Goal: Find specific page/section: Find specific page/section

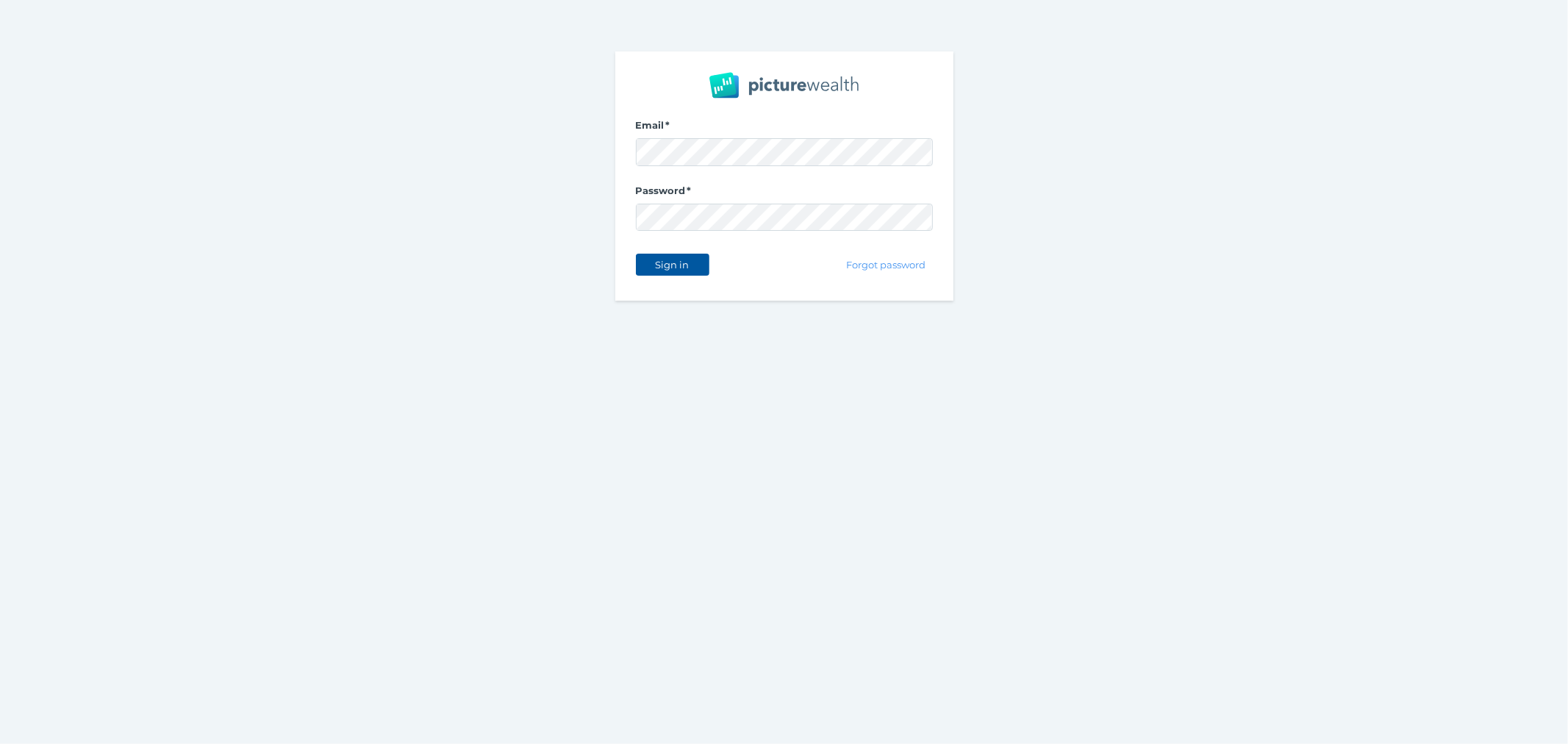
click at [676, 268] on span "Sign in" at bounding box center [672, 264] width 47 height 12
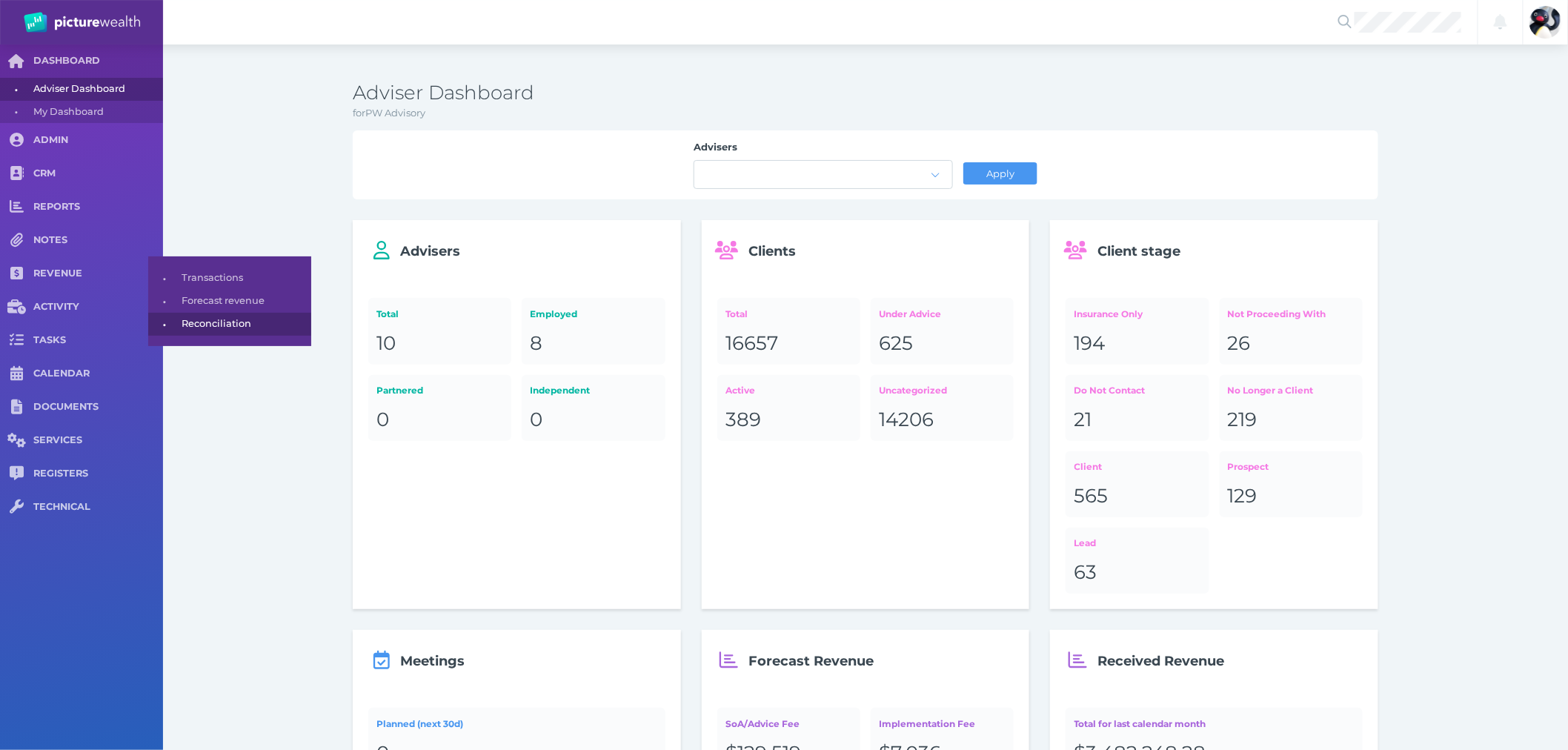
click at [216, 334] on span "Reconciliation" at bounding box center [243, 323] width 124 height 23
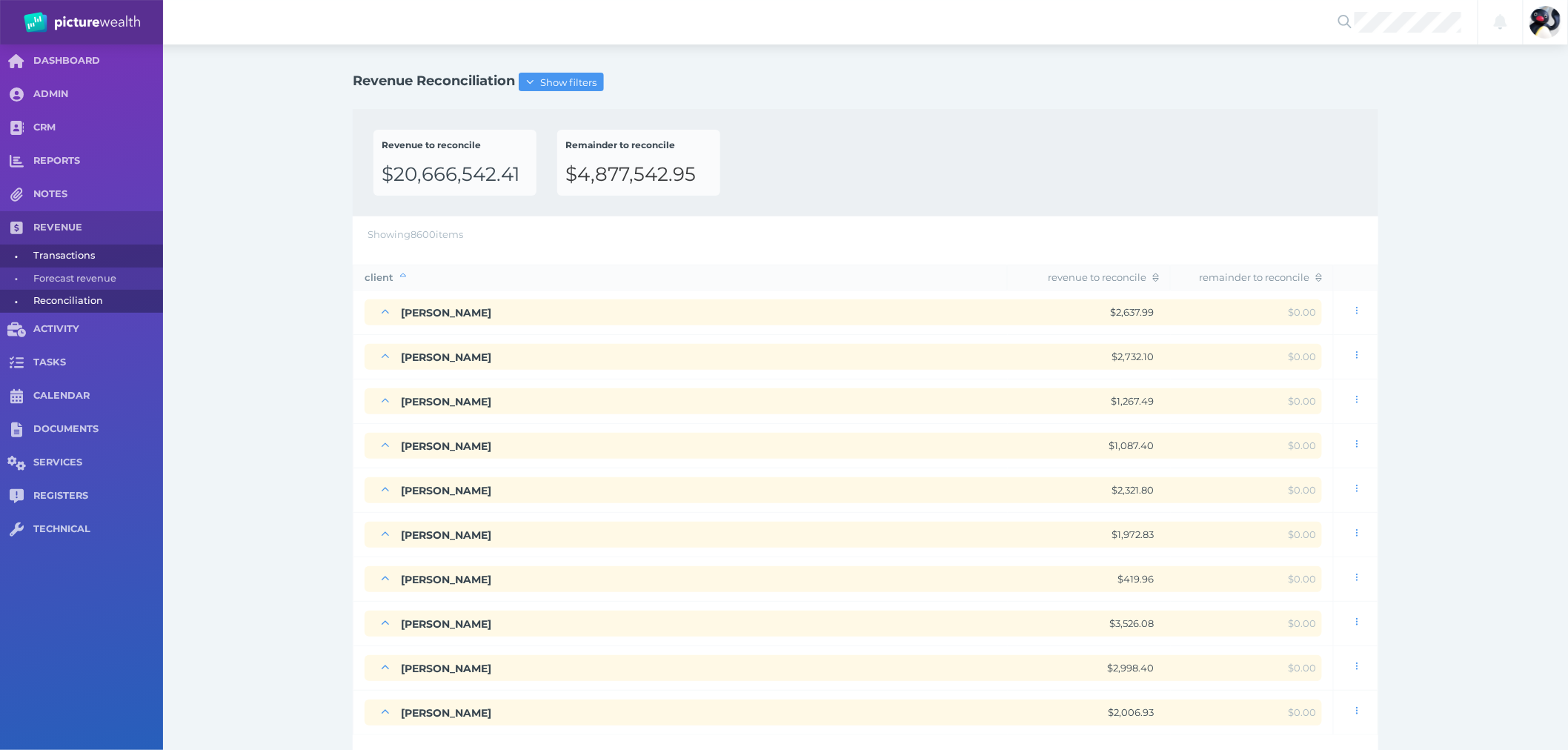
click at [53, 248] on span "Transactions" at bounding box center [95, 255] width 124 height 23
select select "25"
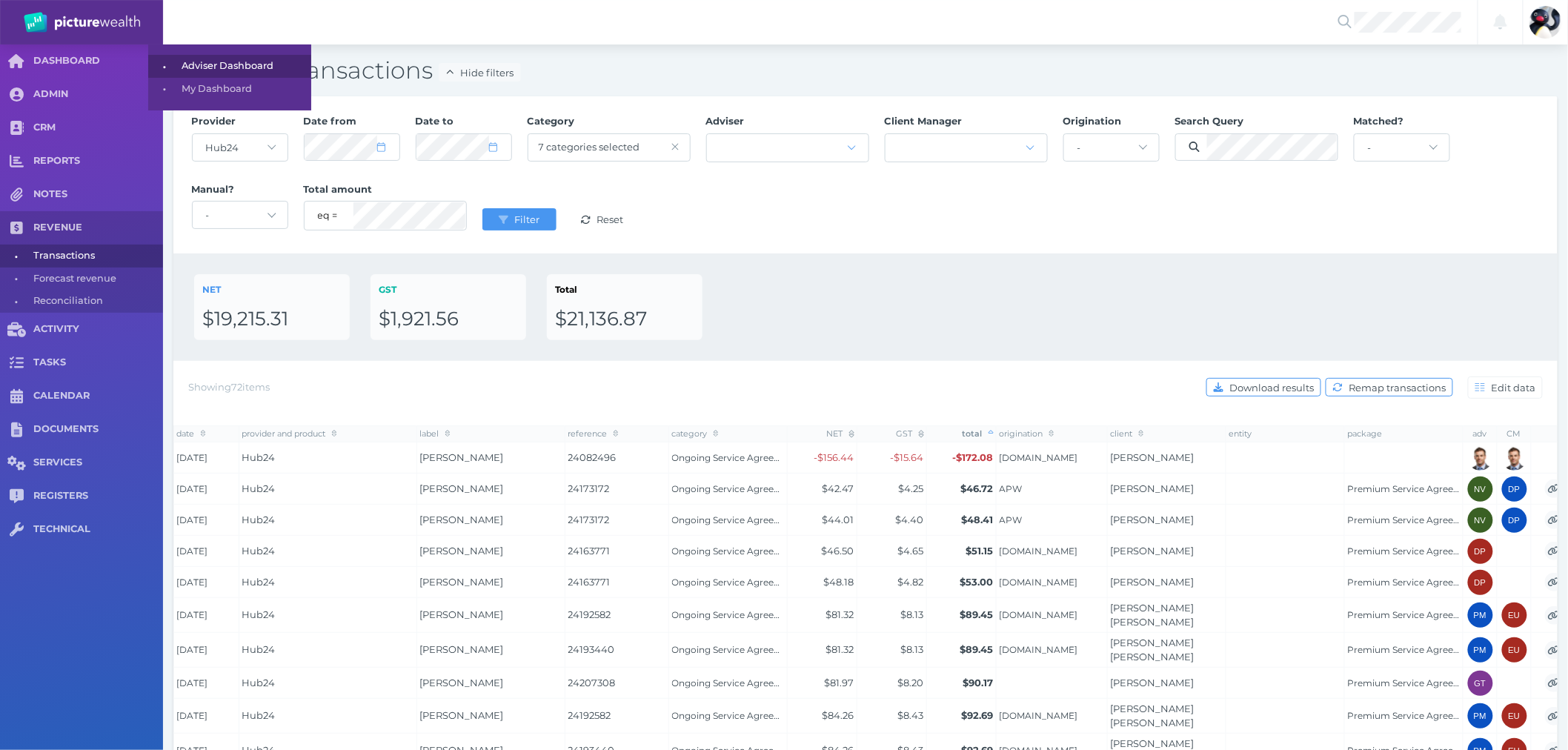
click at [182, 62] on span "Adviser Dashboard" at bounding box center [243, 66] width 124 height 23
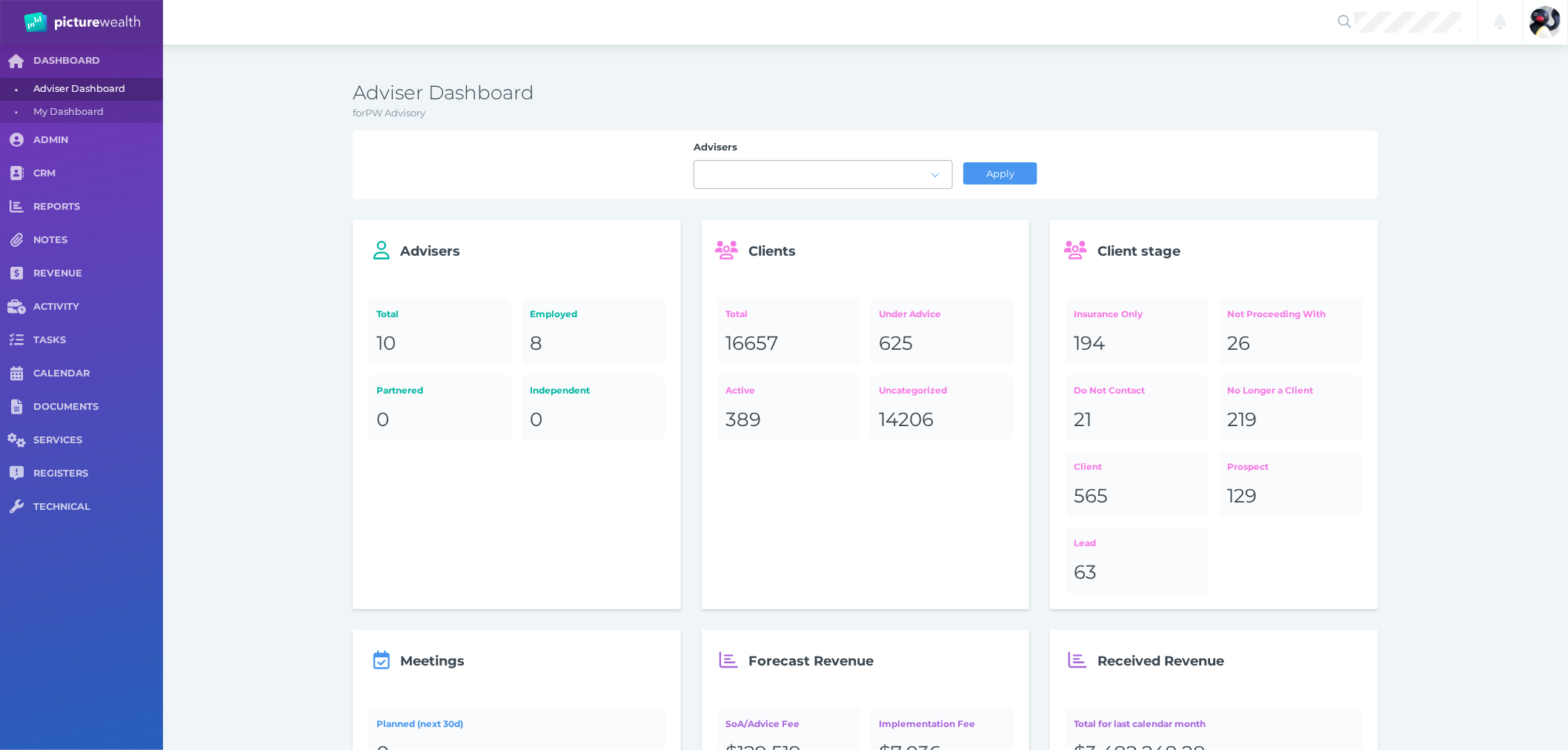
click at [918, 166] on div at bounding box center [822, 174] width 258 height 27
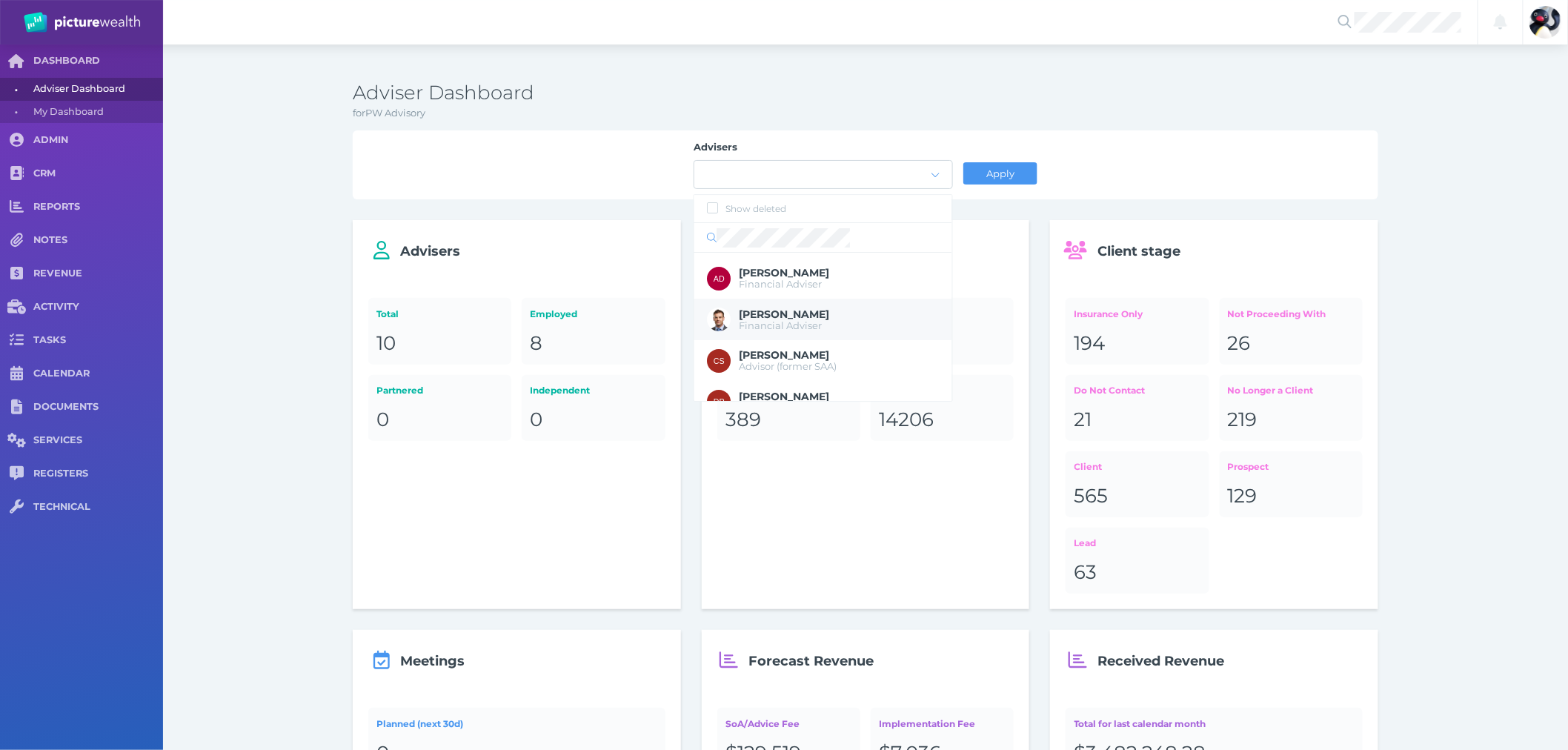
click at [854, 307] on span "[PERSON_NAME]" at bounding box center [839, 314] width 199 height 15
click at [995, 168] on span "Apply" at bounding box center [999, 173] width 41 height 12
click at [1262, 129] on div "Adviser Dashboard for PW Advisory Advisers [PERSON_NAME] Apply Advisers Total 1…" at bounding box center [865, 716] width 1025 height 1272
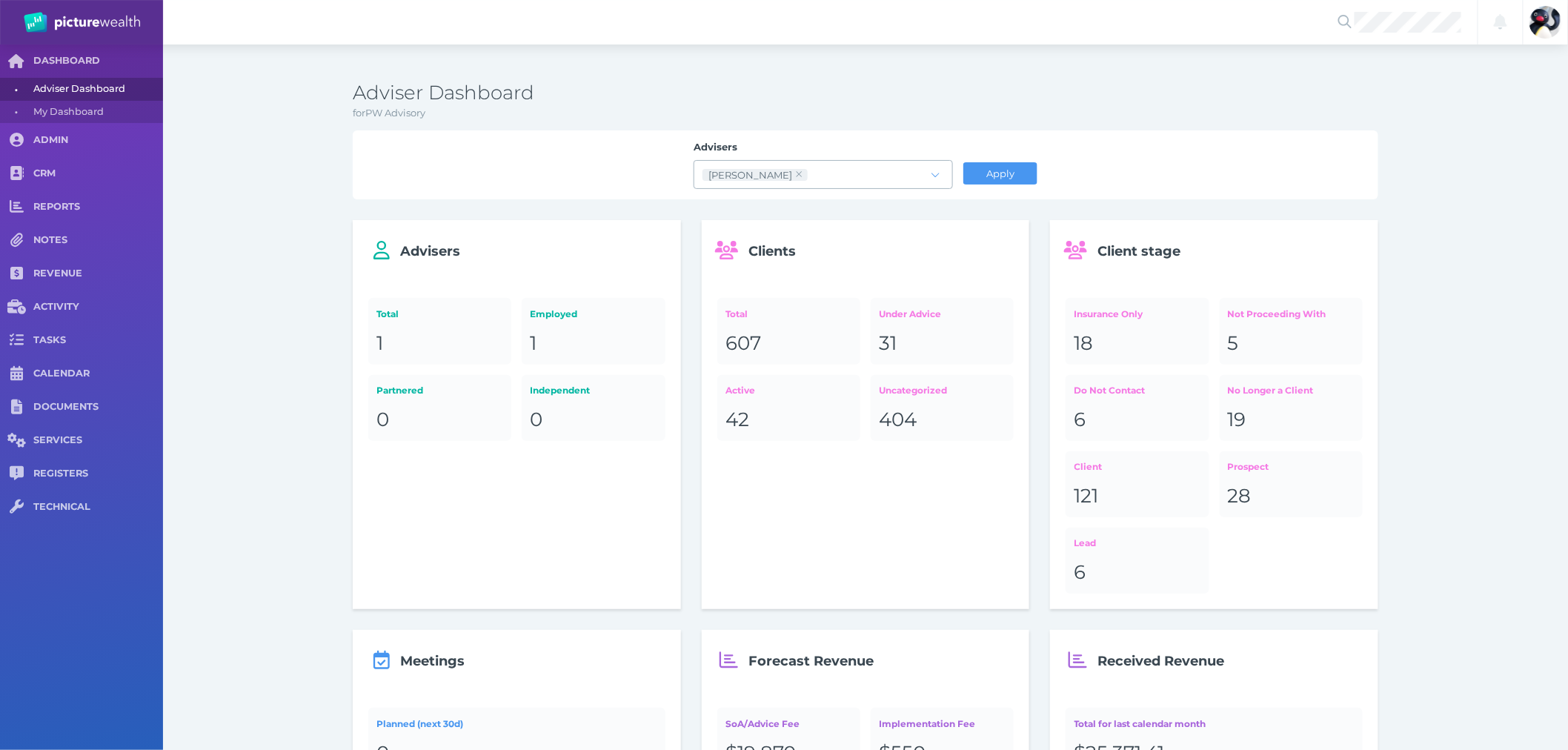
click at [795, 170] on icon at bounding box center [799, 174] width 7 height 10
click at [803, 173] on div at bounding box center [812, 175] width 236 height 7
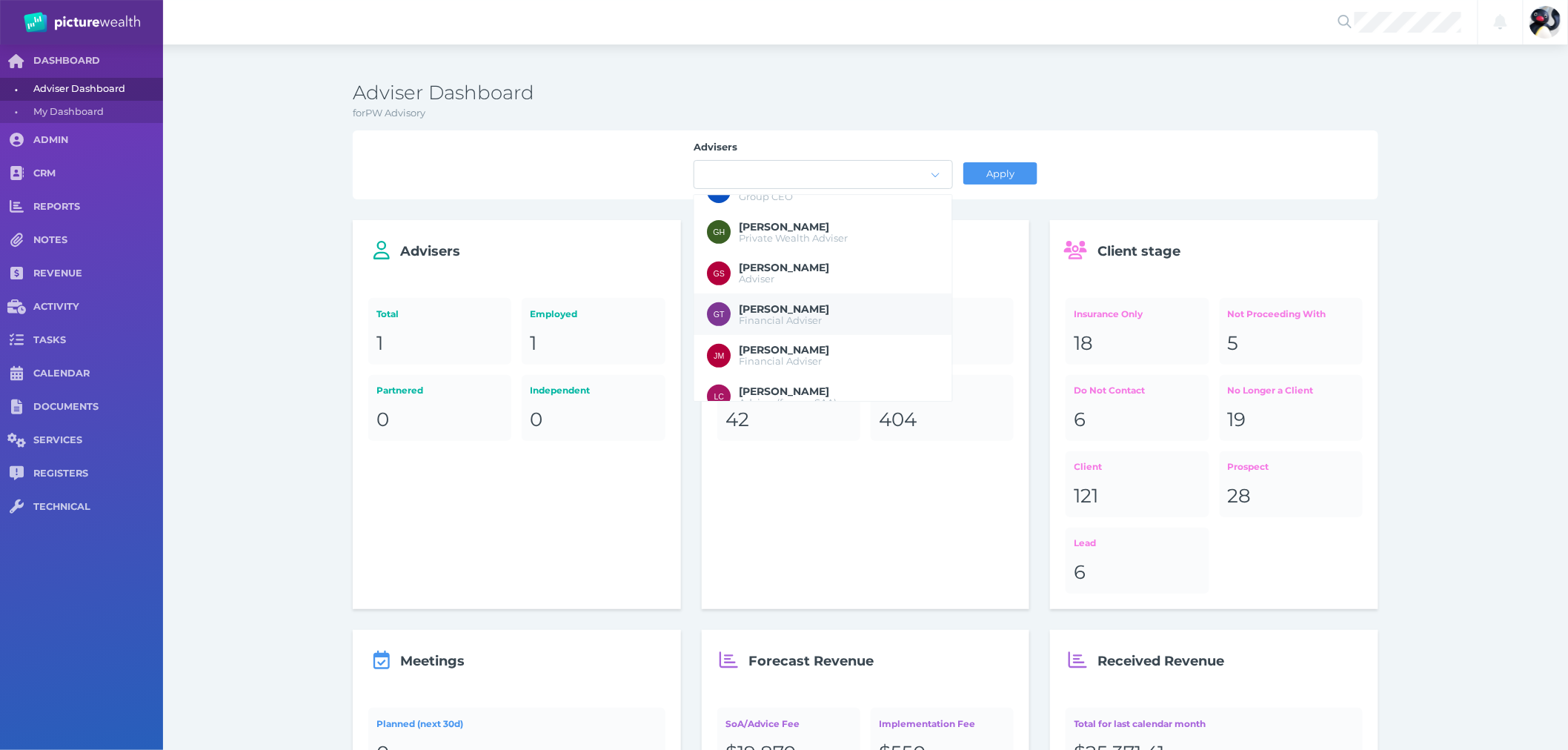
scroll to position [226, 0]
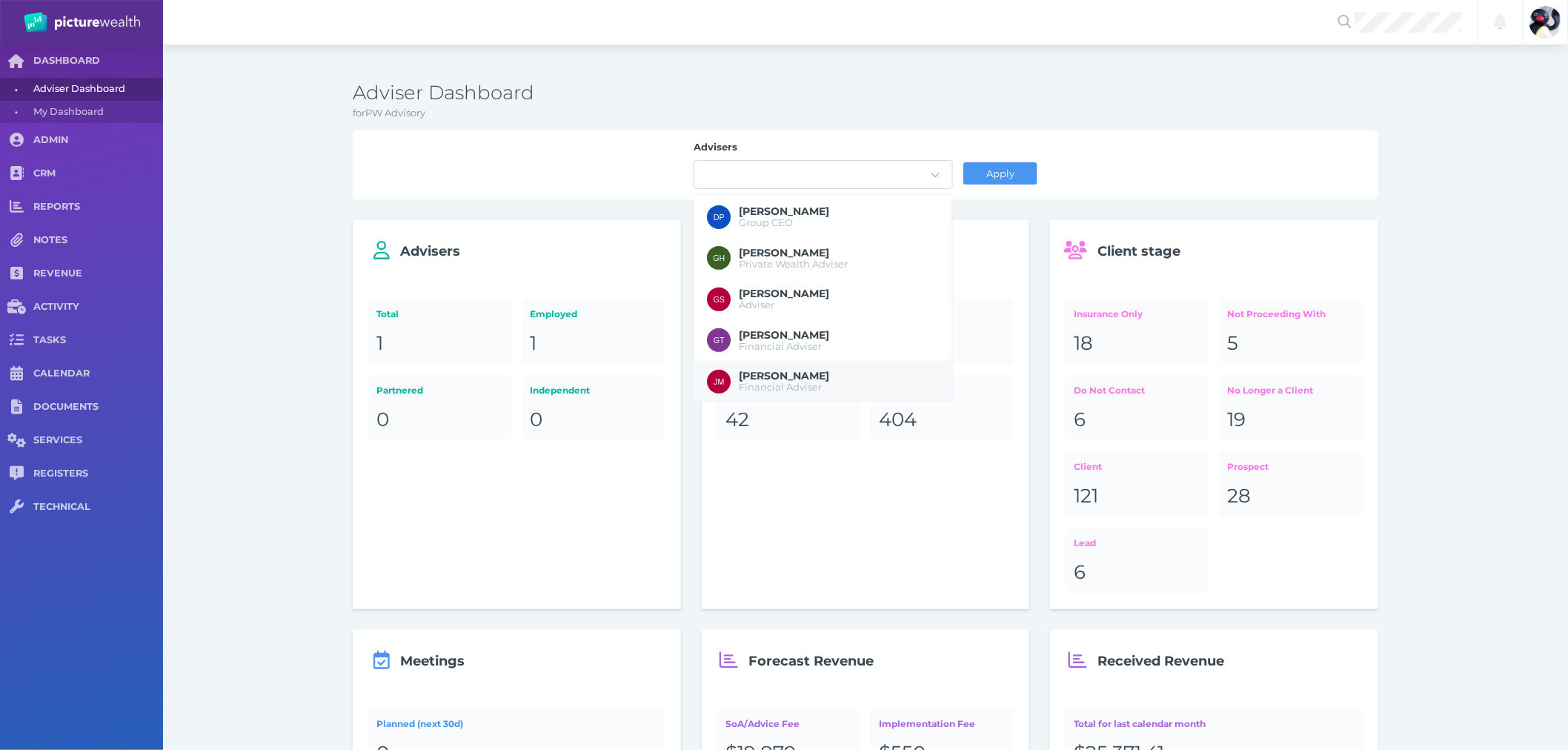
click at [819, 369] on span "[PERSON_NAME]" at bounding box center [784, 375] width 91 height 14
click at [1015, 158] on div "Apply" at bounding box center [1000, 173] width 74 height 31
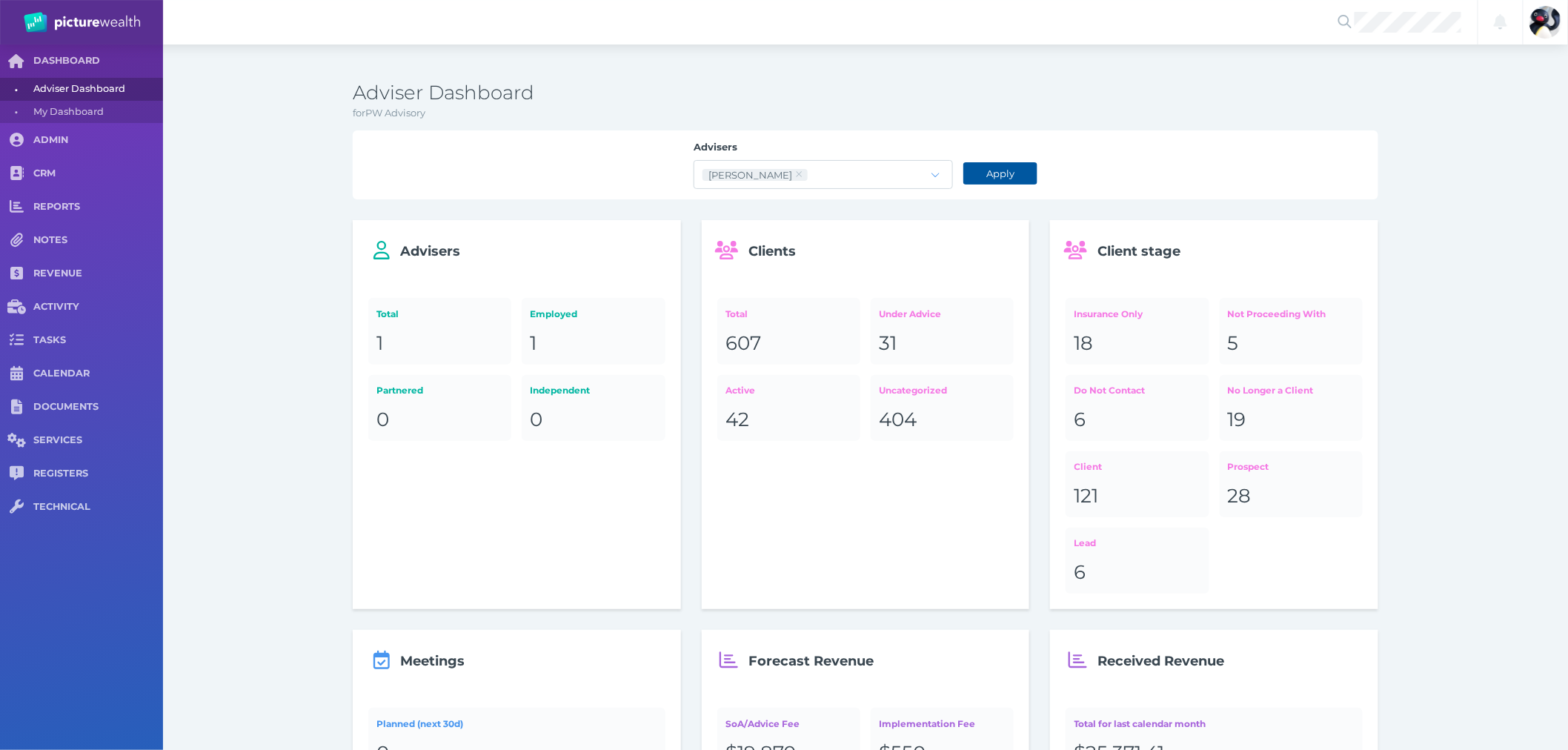
click at [1007, 173] on span "Apply" at bounding box center [999, 173] width 41 height 12
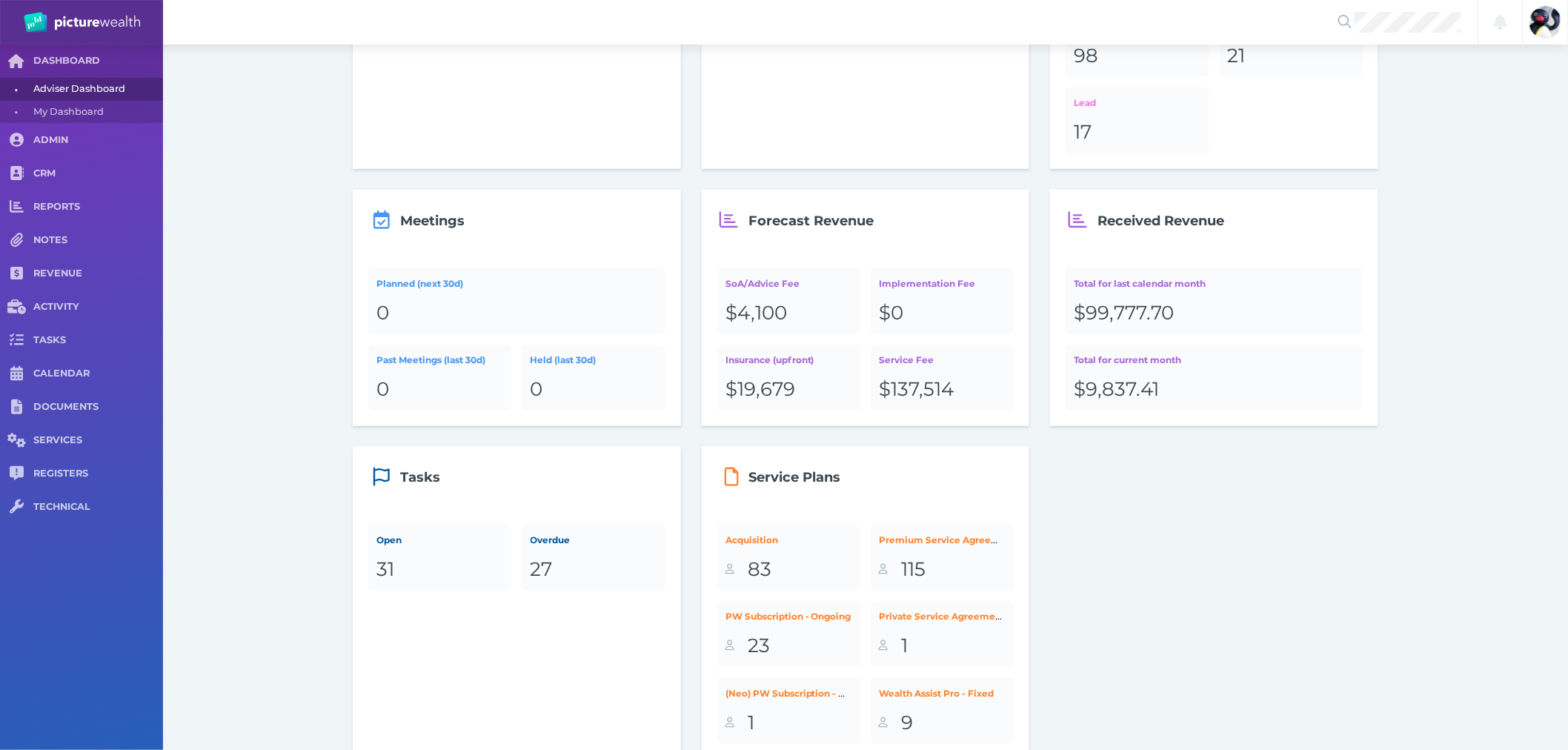
scroll to position [411, 0]
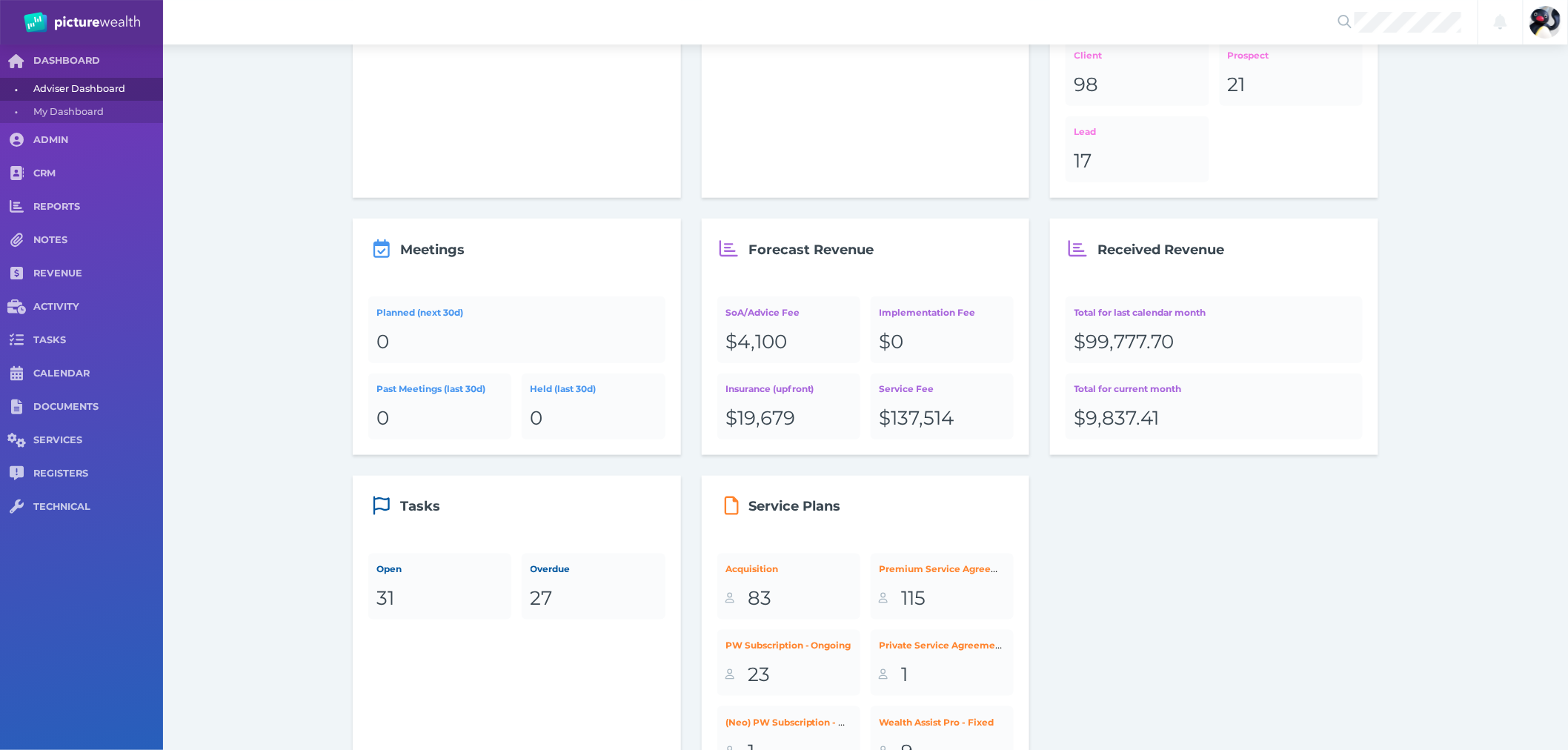
click at [1068, 491] on div "Advisers Total 1 Employed 1 Partnered 0 Independent 0 Clients Total 802 Under A…" at bounding box center [865, 413] width 1025 height 1208
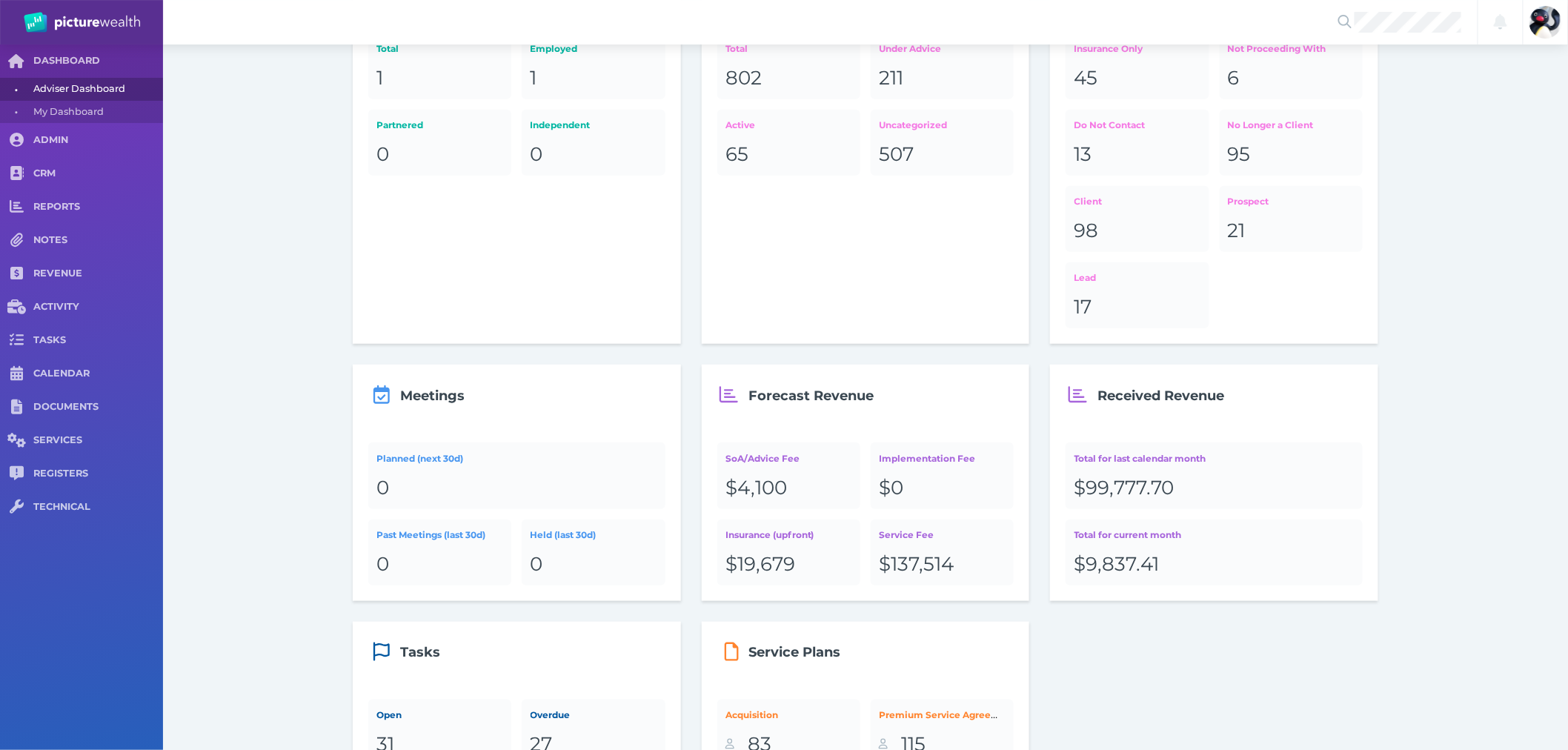
scroll to position [246, 0]
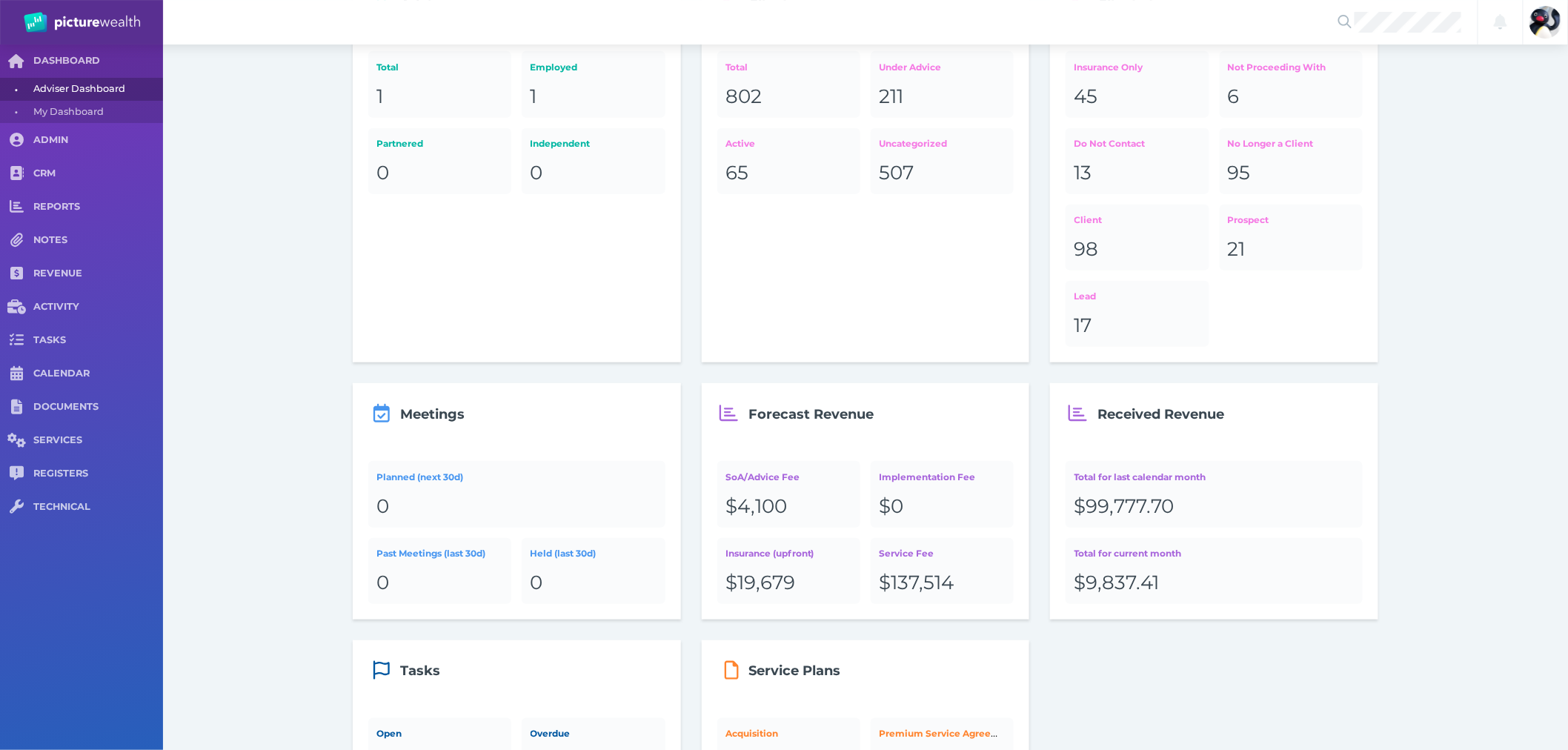
click at [1137, 504] on div "$99,777.70" at bounding box center [1214, 507] width 280 height 25
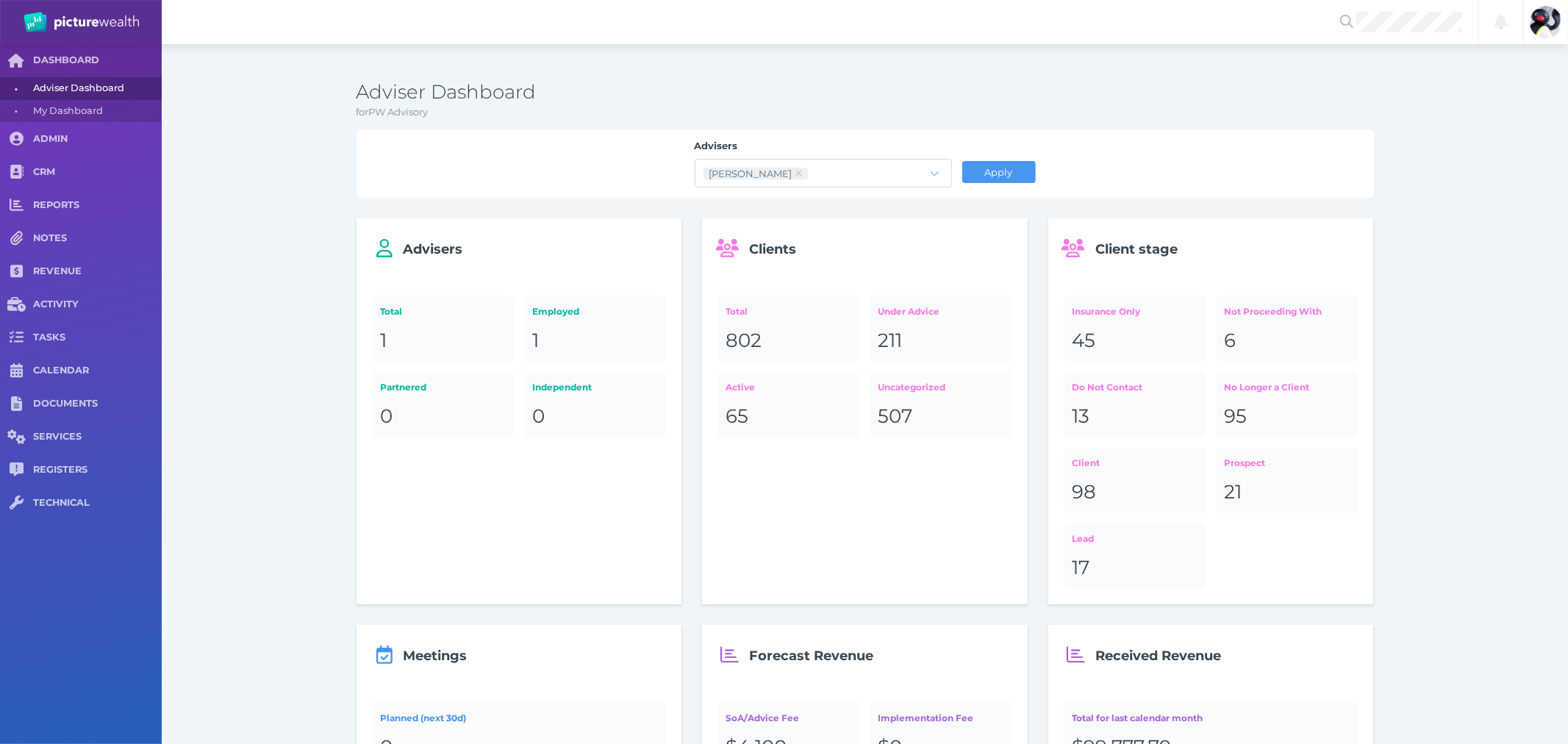
select select "25"
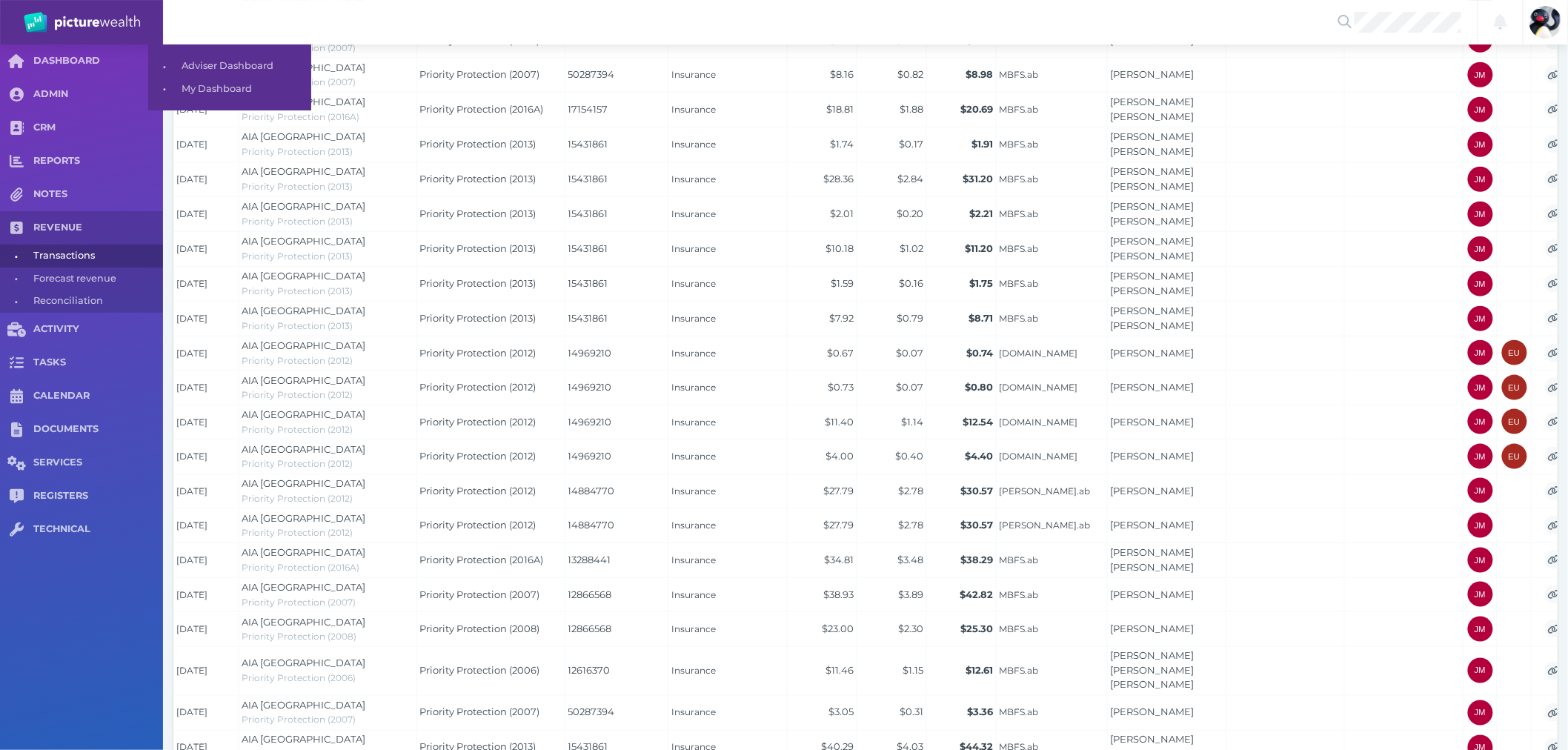
scroll to position [632, 0]
